Goal: Check status: Check status

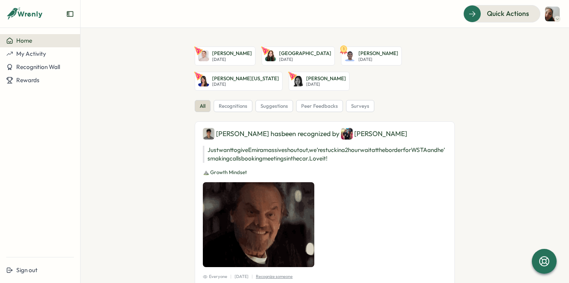
click at [546, 14] on img at bounding box center [552, 14] width 15 height 15
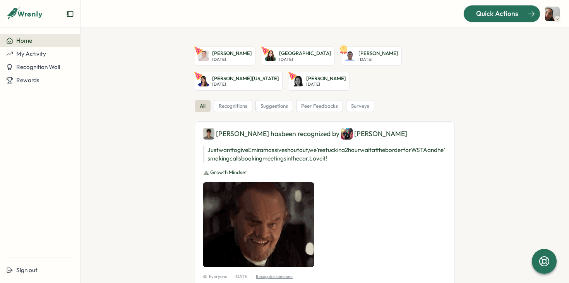
click at [508, 12] on span "Quick Actions" at bounding box center [497, 14] width 42 height 10
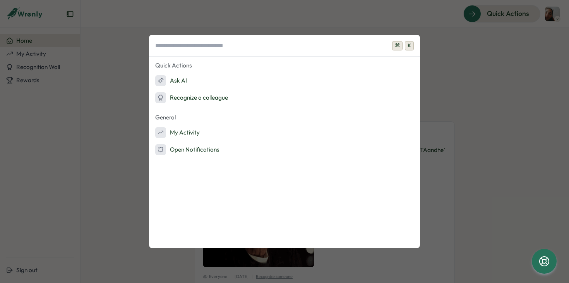
click at [411, 47] on span "K" at bounding box center [409, 45] width 9 height 9
click at [394, 19] on div "⌘ K Quick Actions Ask AI Recognize a colleague General My Activity Open Notific…" at bounding box center [284, 141] width 569 height 283
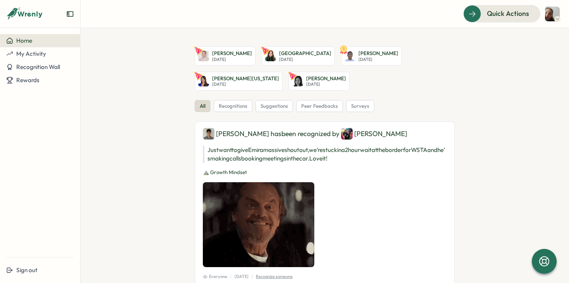
click at [20, 14] on icon at bounding box center [24, 13] width 37 height 13
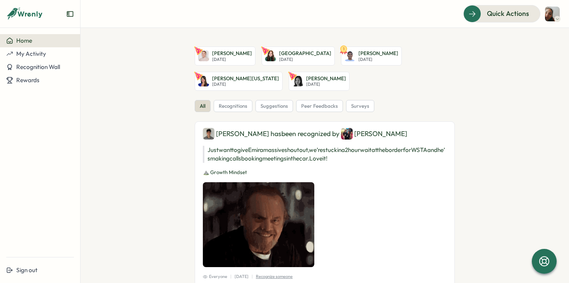
click at [551, 16] on img at bounding box center [552, 14] width 15 height 15
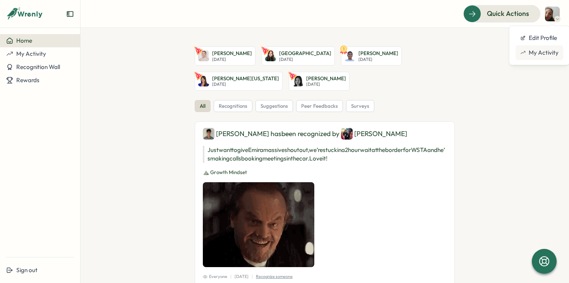
click at [530, 57] on div "My Activity" at bounding box center [539, 52] width 38 height 9
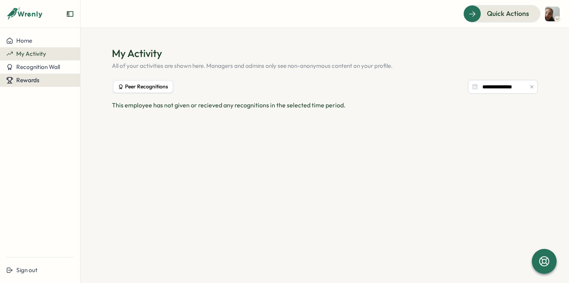
click at [44, 80] on div "Rewards" at bounding box center [40, 80] width 68 height 7
click at [94, 77] on div "Redeem Rewards" at bounding box center [105, 80] width 46 height 9
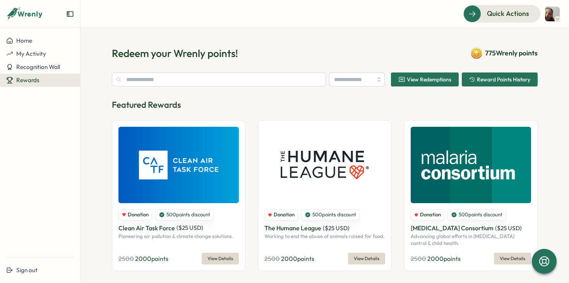
click at [408, 77] on span "View Redemptions" at bounding box center [429, 79] width 45 height 5
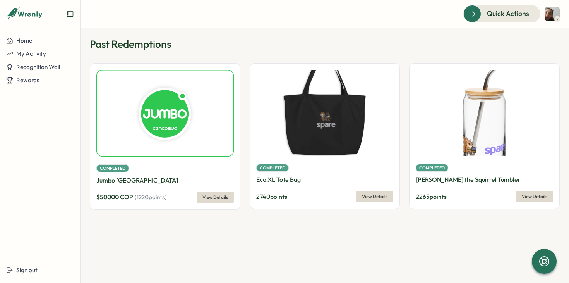
click at [364, 200] on span "View Details" at bounding box center [375, 196] width 26 height 11
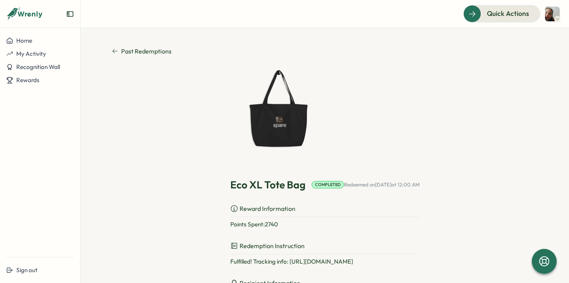
scroll to position [82, 0]
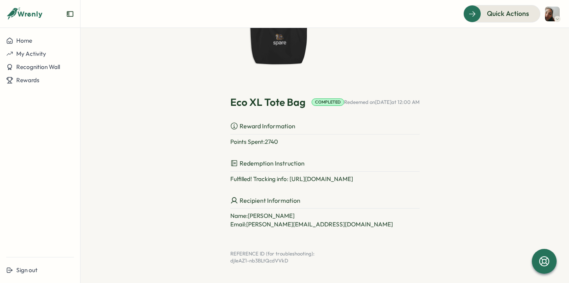
click at [360, 178] on div "Fulfilled! Tracking info: [URL][DOMAIN_NAME]" at bounding box center [324, 179] width 189 height 9
drag, startPoint x: 430, startPoint y: 177, endPoint x: 278, endPoint y: 180, distance: 152.1
click at [278, 180] on div "Past Redemptions Eco XL Tote Bag Completed Redeemed on [DATE] 12:00 AM Reward I…" at bounding box center [325, 114] width 426 height 300
click at [321, 141] on p "Points Spent: 2740" at bounding box center [324, 141] width 189 height 9
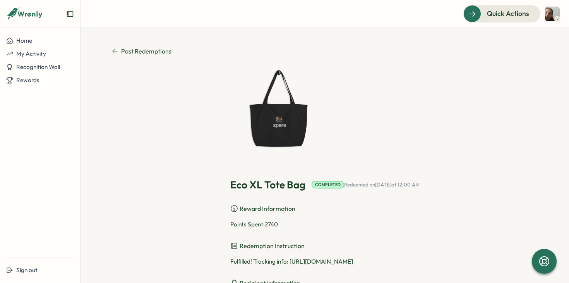
click at [115, 48] on link "Past Redemptions" at bounding box center [325, 51] width 426 height 10
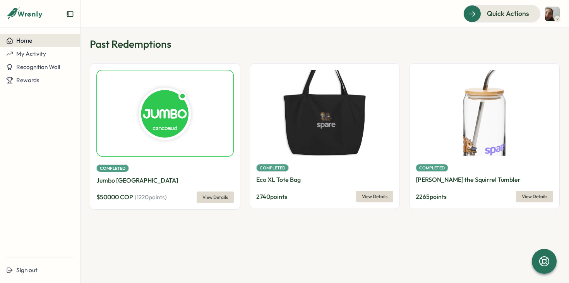
click at [35, 36] on button "Home" at bounding box center [40, 40] width 80 height 13
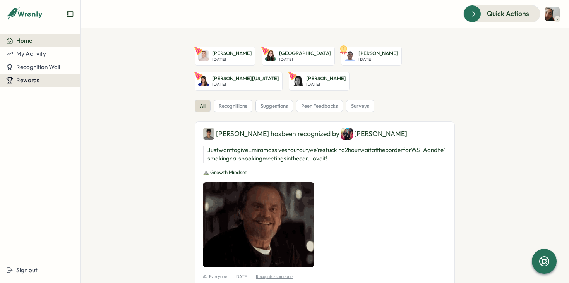
click at [36, 77] on span "Rewards" at bounding box center [27, 79] width 23 height 7
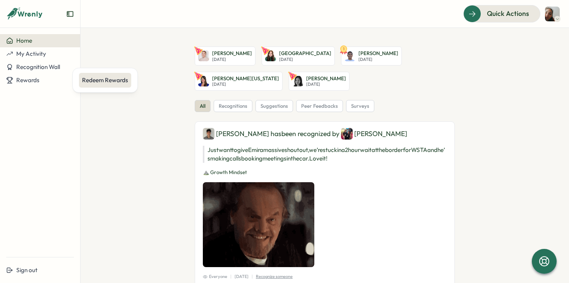
click at [95, 83] on div "Redeem Rewards" at bounding box center [105, 80] width 46 height 9
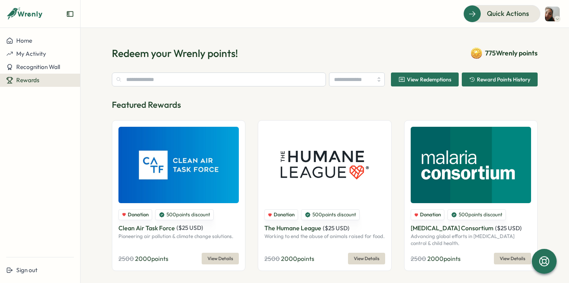
click at [478, 81] on span "Reward Points History" at bounding box center [503, 79] width 53 height 5
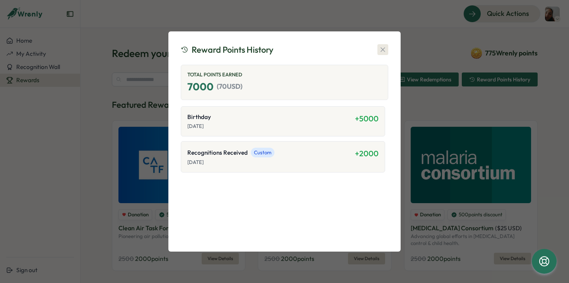
click at [383, 46] on icon "button" at bounding box center [383, 50] width 8 height 8
